Goal: Navigation & Orientation: Find specific page/section

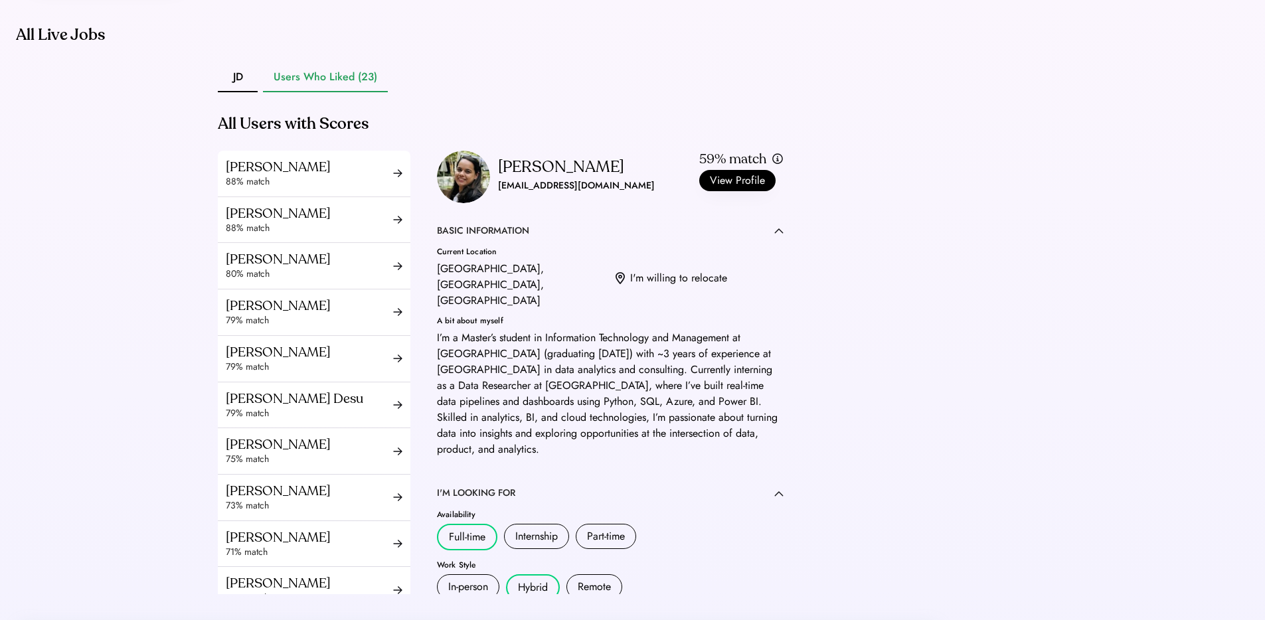
scroll to position [466, 0]
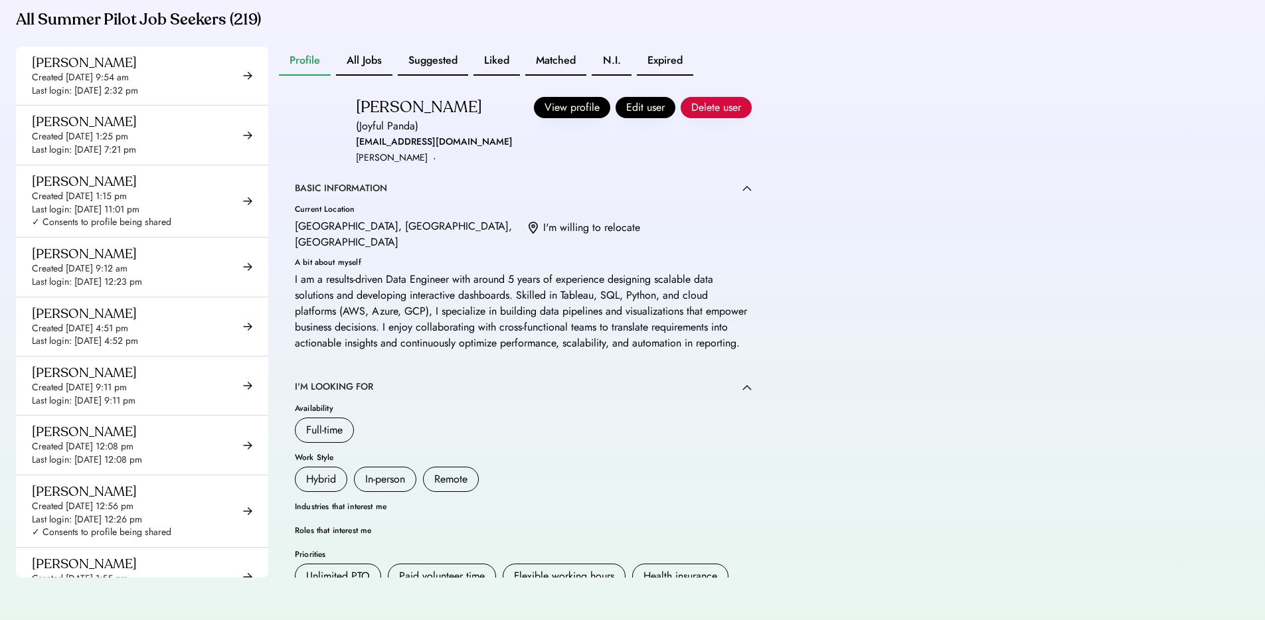
scroll to position [354, 0]
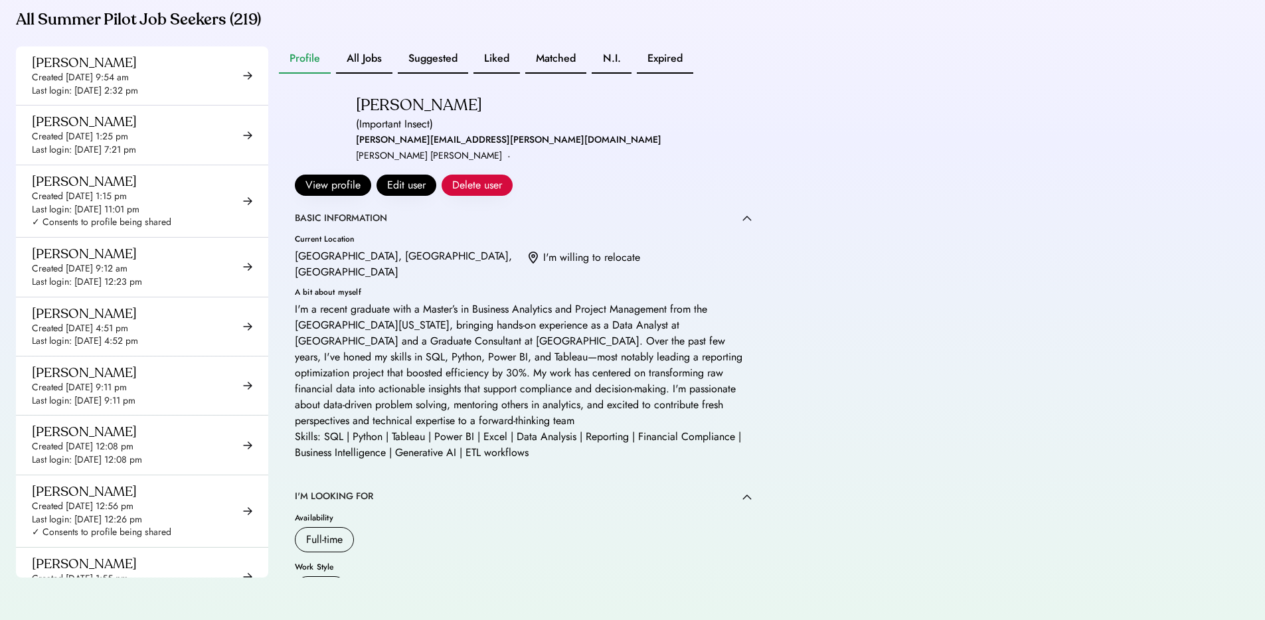
scroll to position [3, 0]
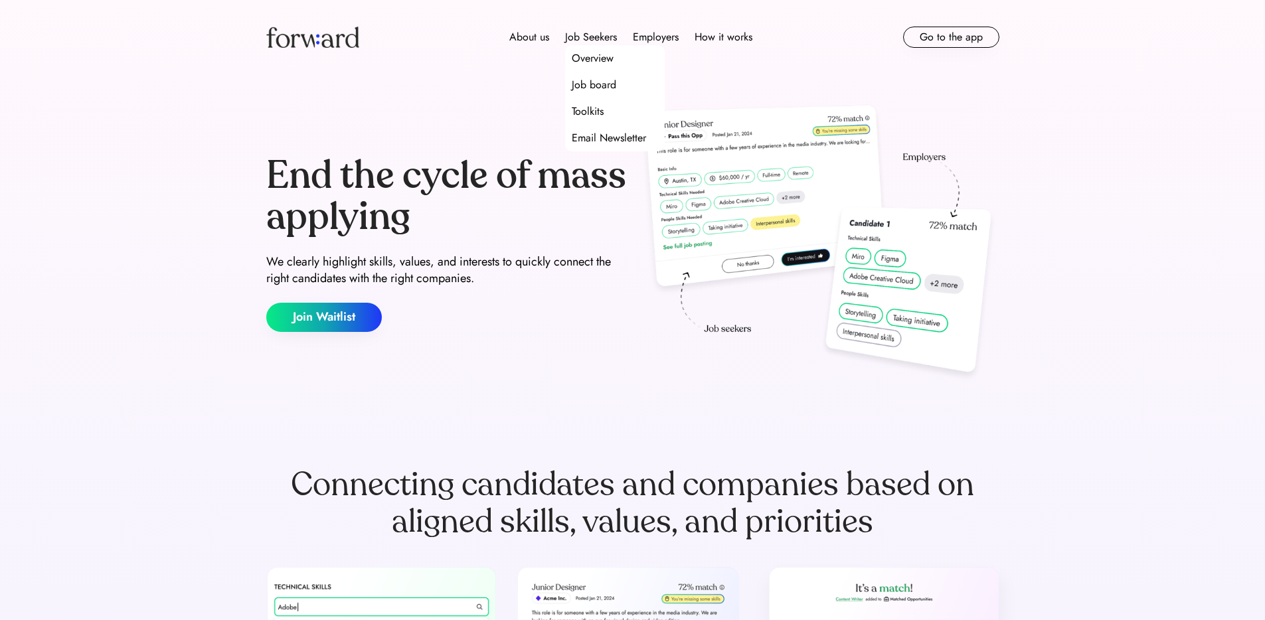
click at [597, 58] on div "Overview" at bounding box center [593, 58] width 42 height 16
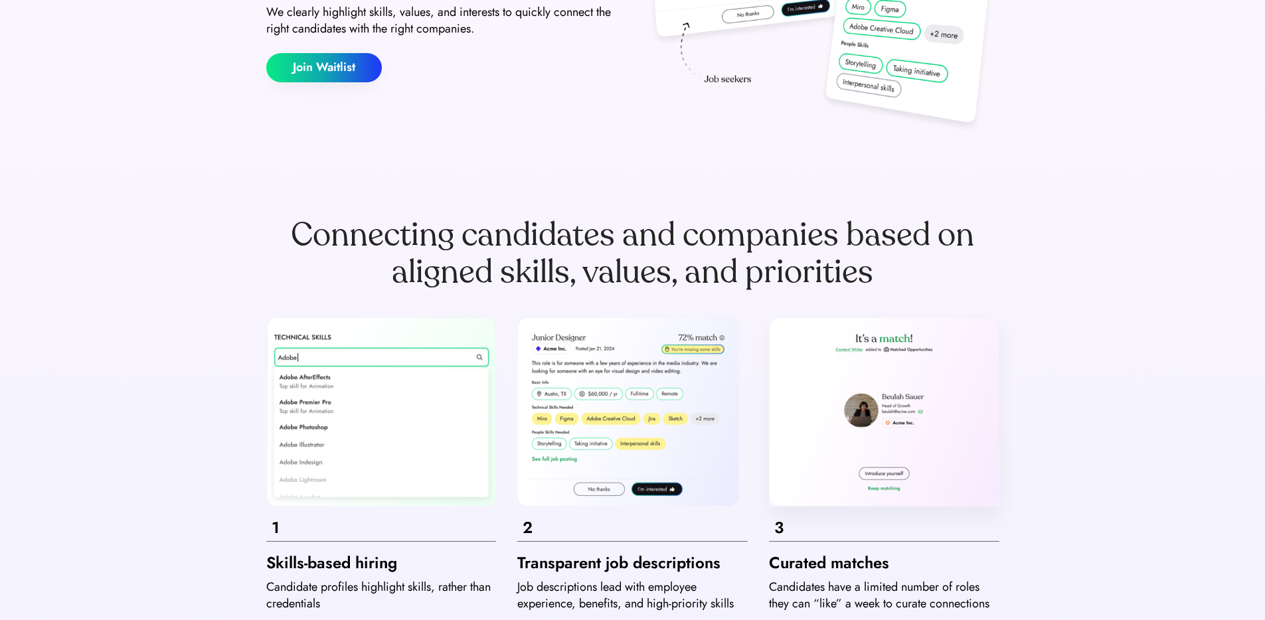
scroll to position [582, 0]
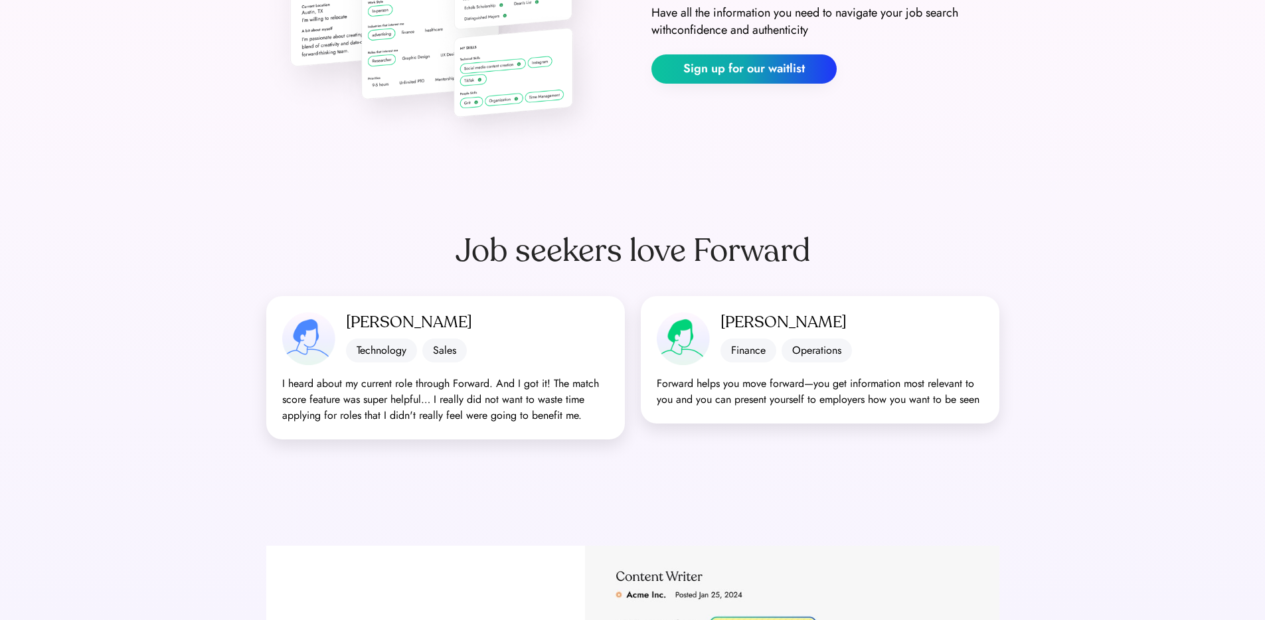
scroll to position [230, 0]
